Goal: Transaction & Acquisition: Purchase product/service

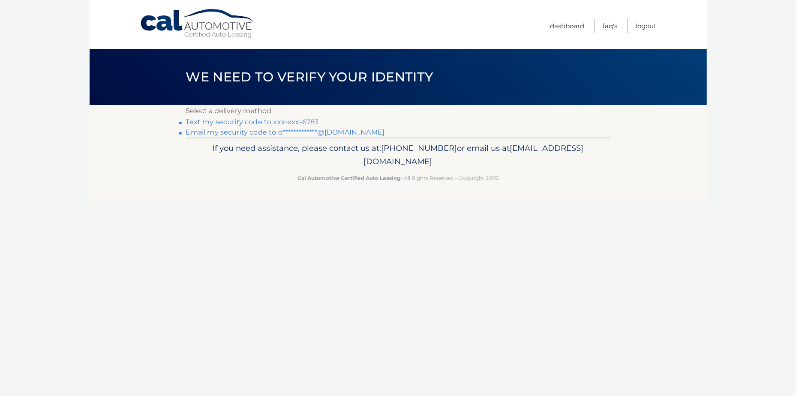
click at [259, 121] on link "Text my security code to xxx-xxx-6783" at bounding box center [252, 122] width 133 height 8
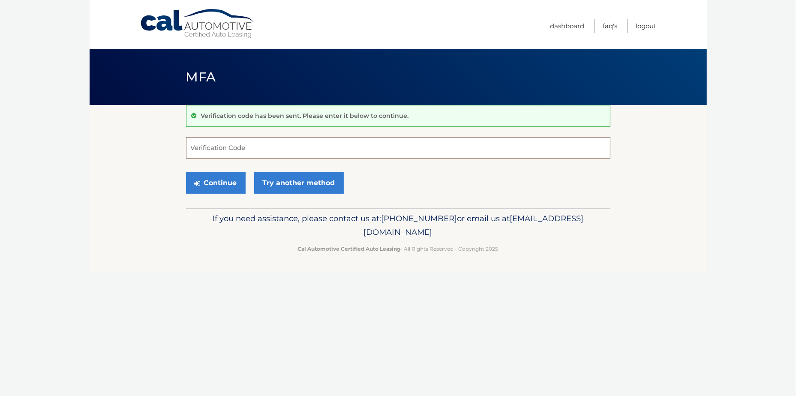
click at [259, 148] on input "Verification Code" at bounding box center [398, 147] width 425 height 21
type input "633357"
click at [198, 187] on button "Continue" at bounding box center [216, 182] width 60 height 21
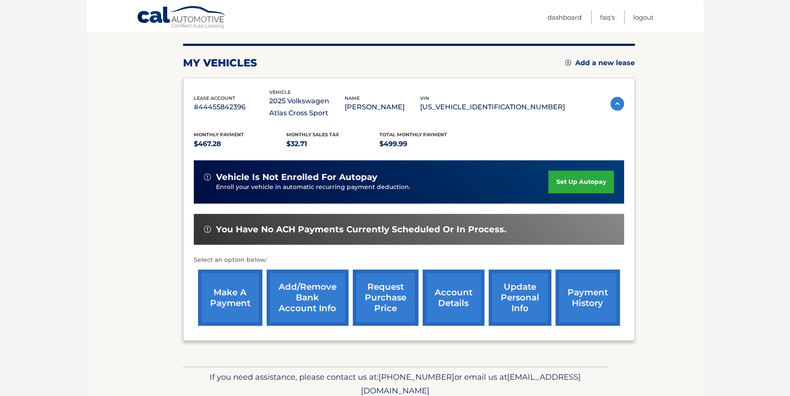
scroll to position [135, 0]
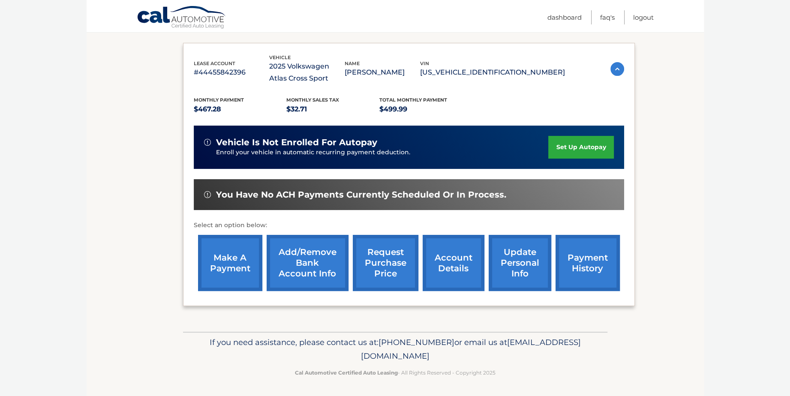
click at [228, 267] on link "make a payment" at bounding box center [230, 263] width 64 height 56
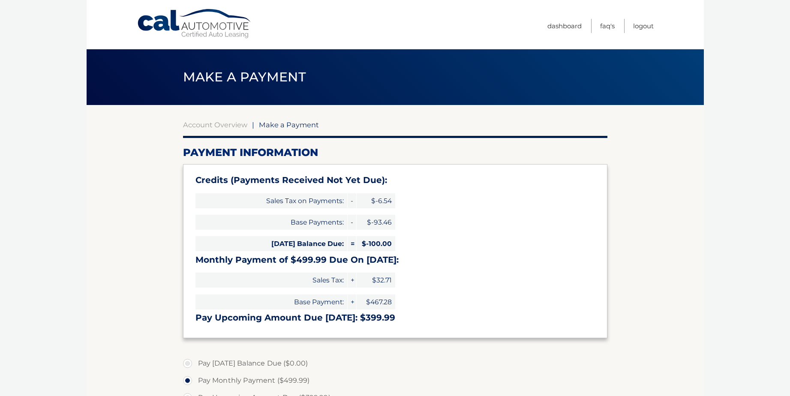
select select "MTliYmM3MzMtODk4MC00MTI4LWE1ZmUtZmMyMzdjMmZkZGU4"
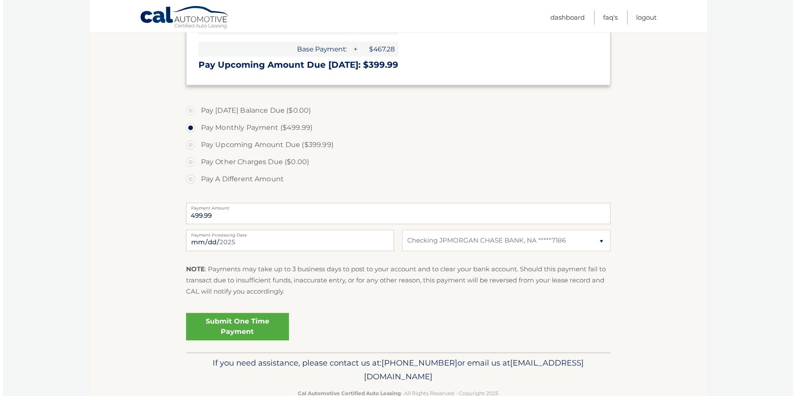
scroll to position [257, 0]
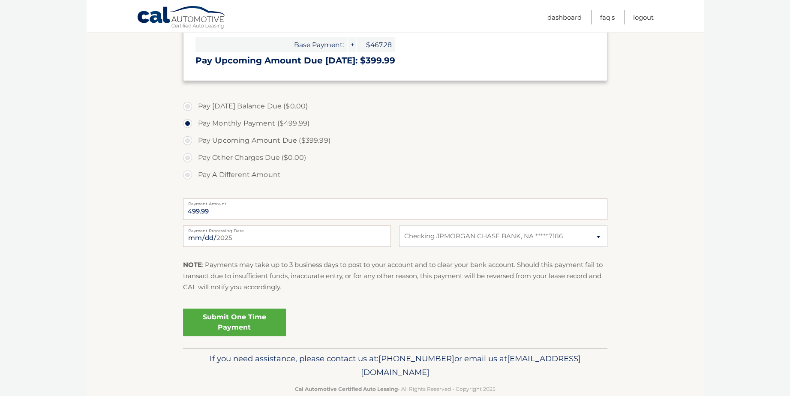
click at [184, 175] on label "Pay A Different Amount" at bounding box center [395, 174] width 425 height 17
click at [187, 175] on input "Pay A Different Amount" at bounding box center [191, 173] width 9 height 14
radio input "true"
click at [230, 209] on input "Payment Amount" at bounding box center [395, 209] width 425 height 21
click at [202, 211] on input "100" at bounding box center [395, 209] width 425 height 21
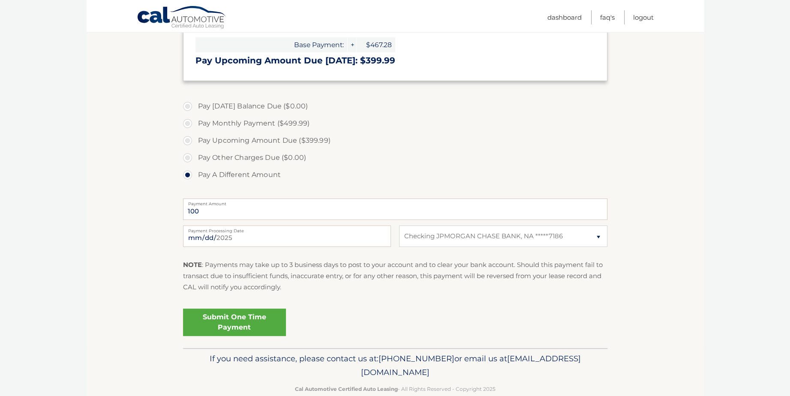
click at [327, 320] on div "Submit One Time Payment" at bounding box center [395, 320] width 425 height 31
click at [209, 213] on input "100" at bounding box center [395, 209] width 425 height 21
type input "100.00"
click at [413, 312] on div "Submit One Time Payment" at bounding box center [395, 320] width 425 height 31
click at [243, 233] on input "2025-10-02" at bounding box center [287, 236] width 208 height 21
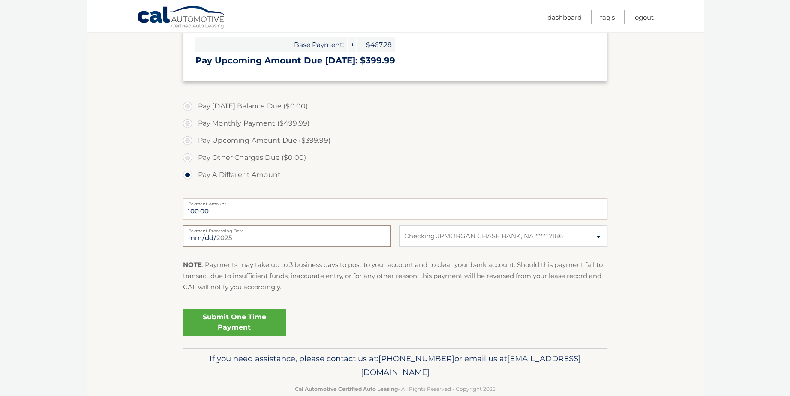
type input "2025-10-03"
drag, startPoint x: 365, startPoint y: 311, endPoint x: 358, endPoint y: 312, distance: 6.9
click at [365, 312] on div "Submit One Time Payment" at bounding box center [395, 320] width 425 height 31
click at [240, 322] on link "Submit One Time Payment" at bounding box center [234, 322] width 103 height 27
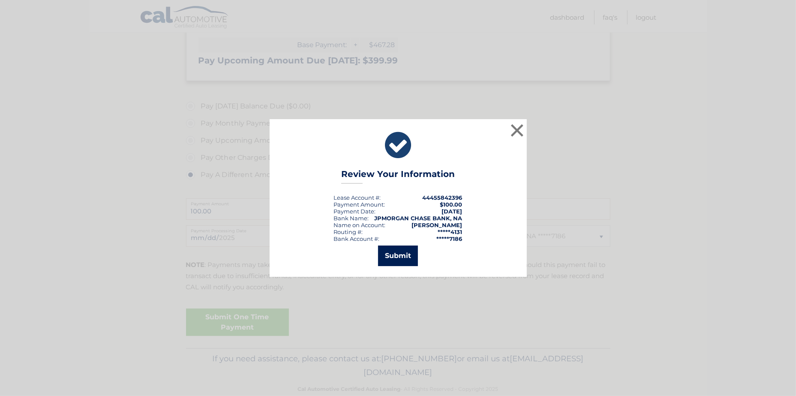
click at [389, 258] on button "Submit" at bounding box center [398, 256] width 40 height 21
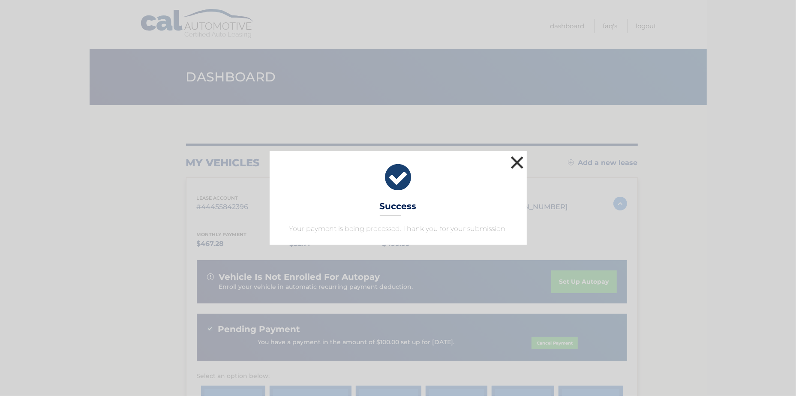
click at [513, 162] on button "×" at bounding box center [517, 162] width 17 height 17
